Goal: Obtain resource: Obtain resource

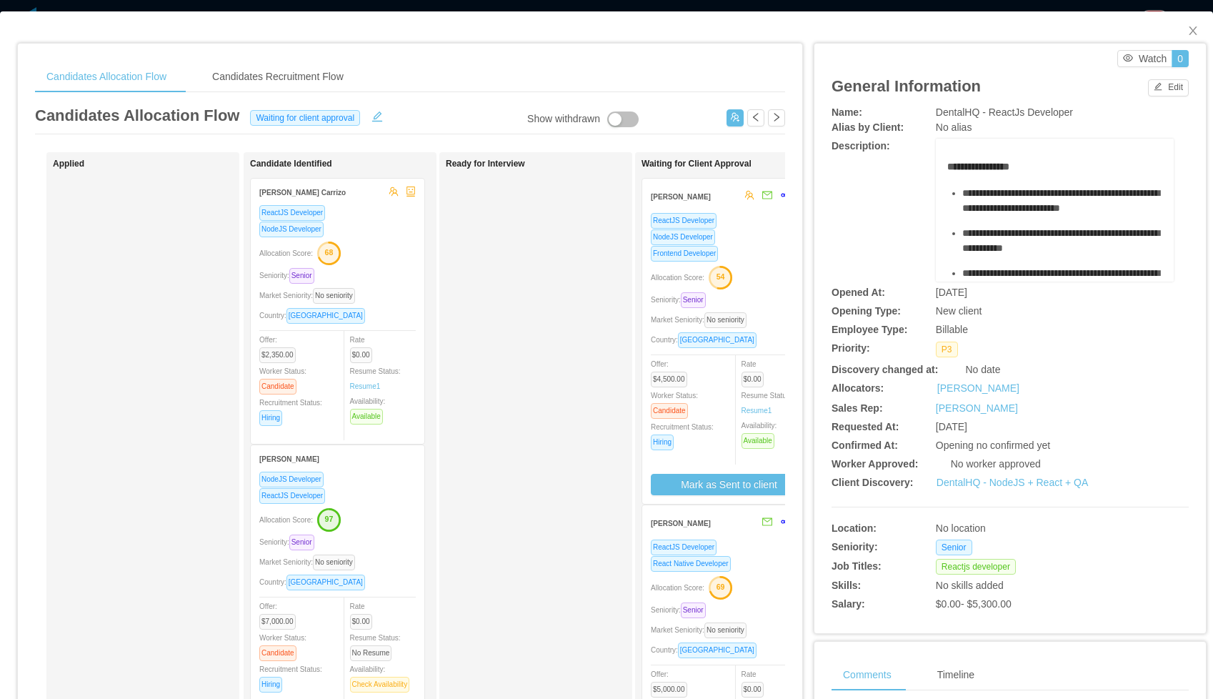
scroll to position [78, 0]
click at [1197, 32] on icon "icon: close" at bounding box center [1193, 30] width 11 height 11
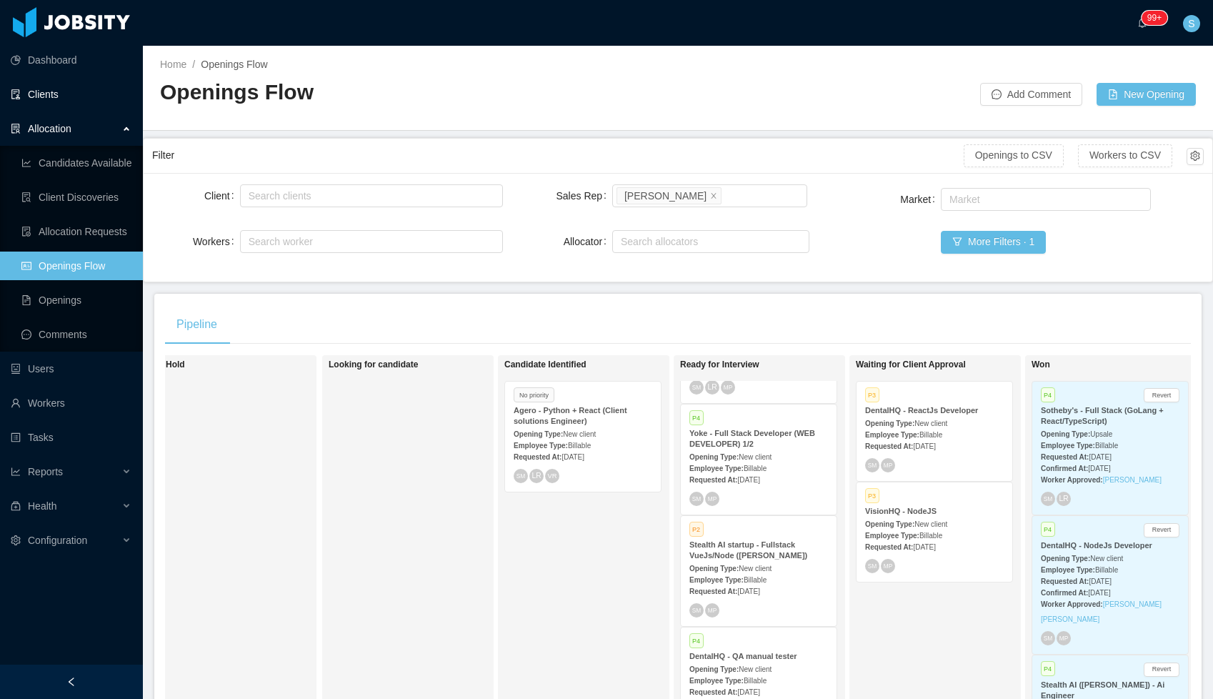
click at [59, 93] on link "Clients" at bounding box center [71, 94] width 121 height 29
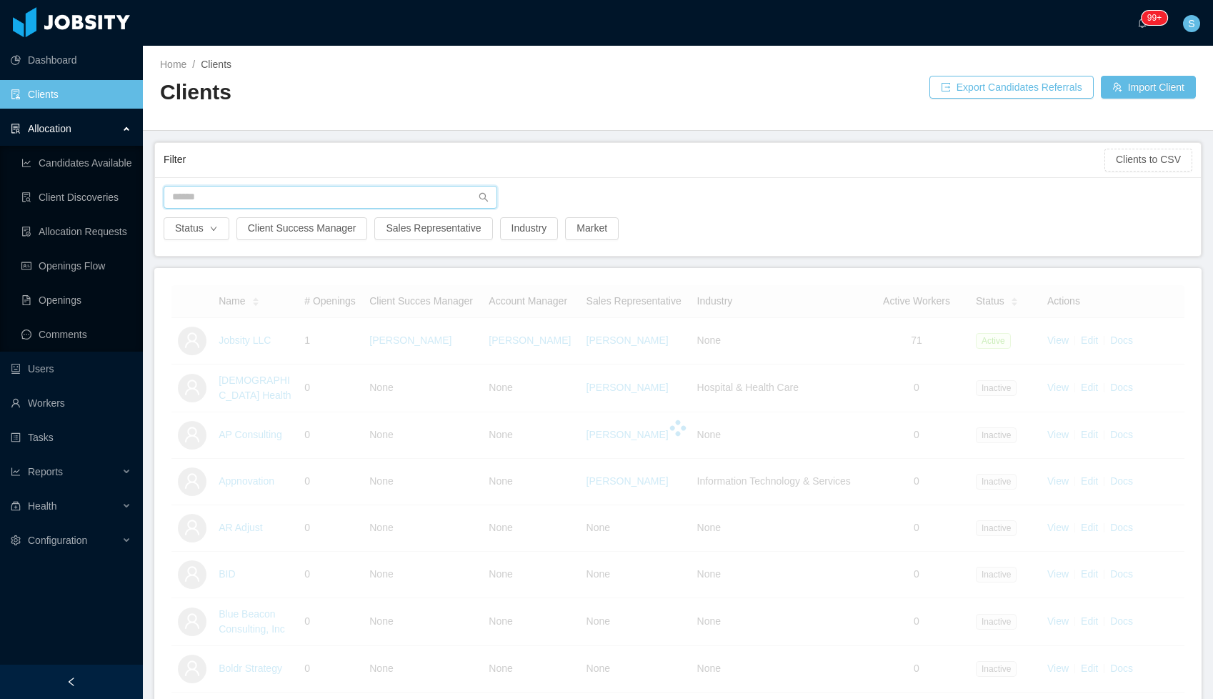
click at [254, 194] on input "text" at bounding box center [331, 197] width 334 height 23
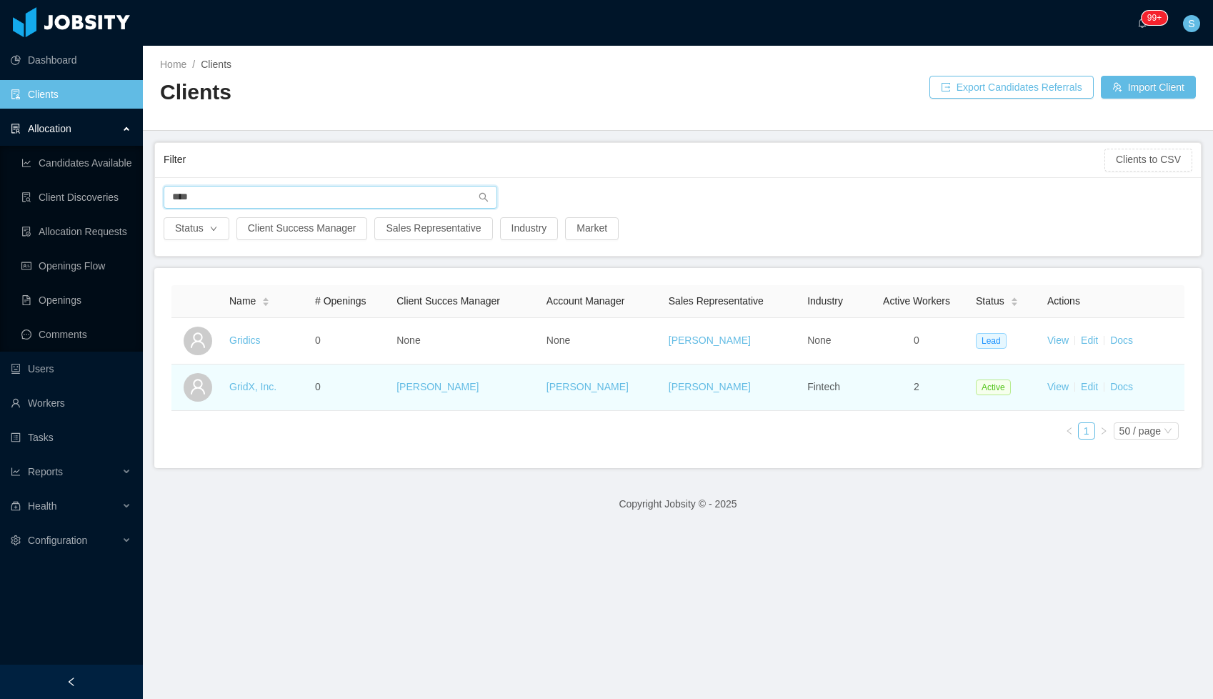
type input "****"
click at [257, 377] on td "GridX, Inc." at bounding box center [267, 387] width 86 height 46
click at [262, 382] on link "GridX, Inc." at bounding box center [252, 386] width 47 height 11
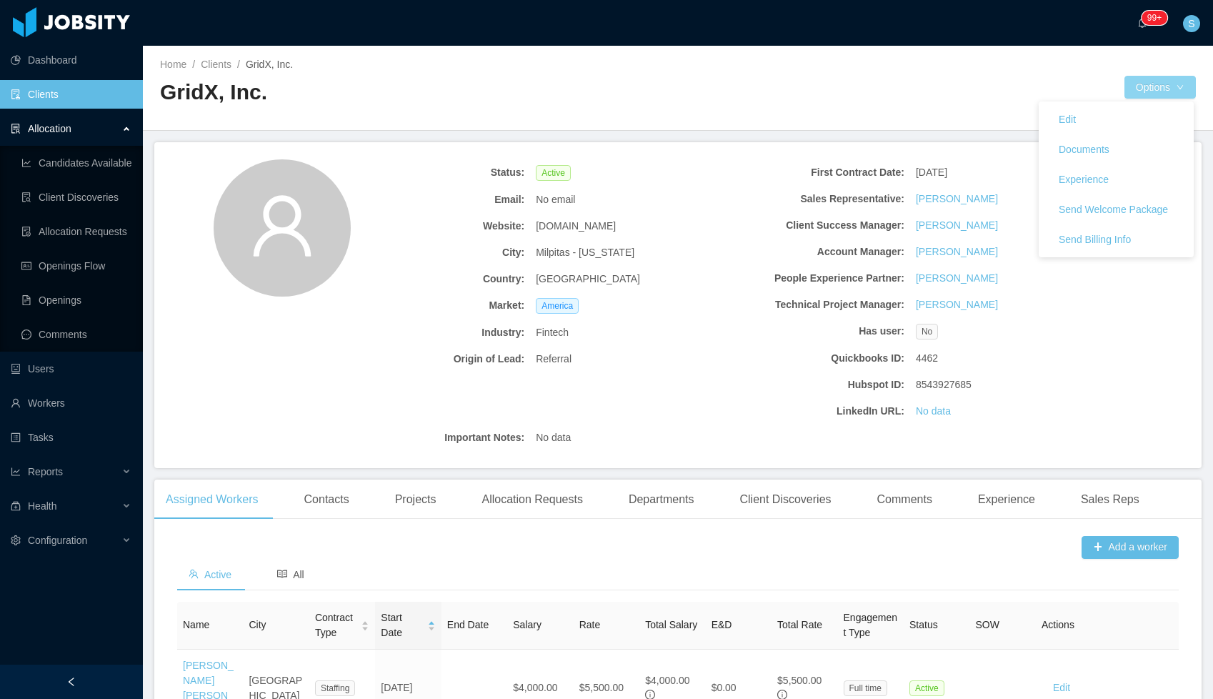
click at [1158, 92] on button "Options" at bounding box center [1160, 87] width 71 height 23
click at [1123, 144] on link "Documents" at bounding box center [1116, 149] width 155 height 30
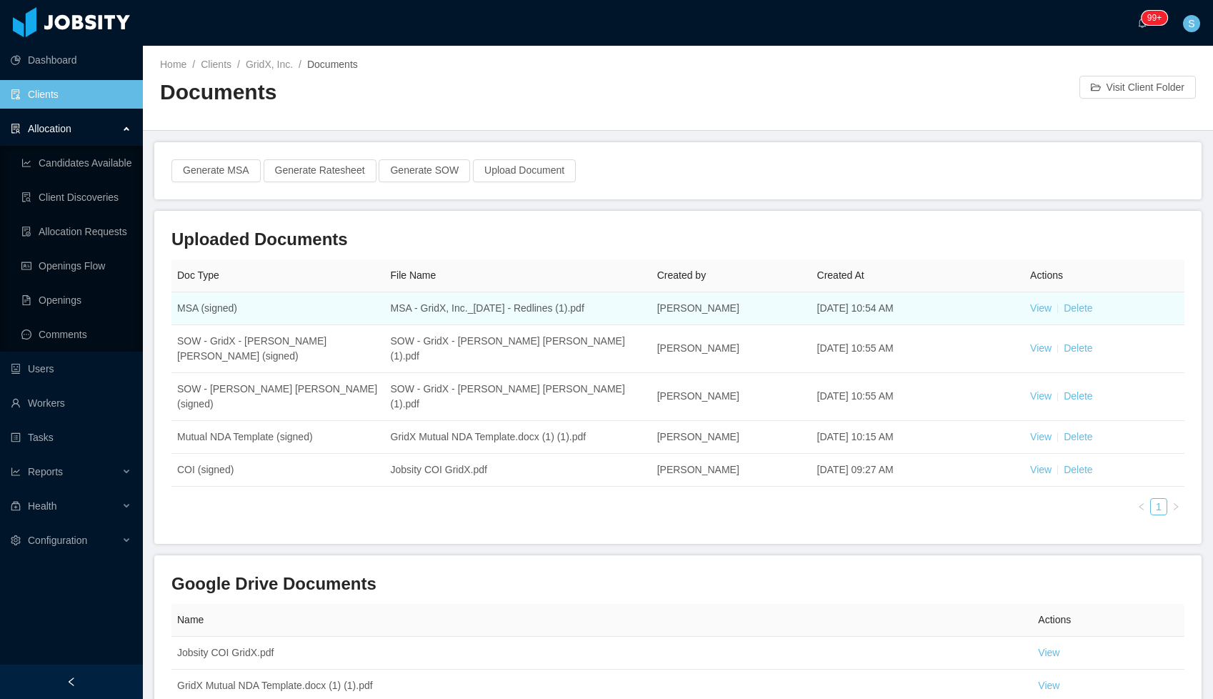
click at [224, 307] on td "MSA (signed)" at bounding box center [278, 308] width 214 height 33
click at [1043, 304] on link "View" at bounding box center [1040, 307] width 21 height 11
